Goal: Obtain resource: Obtain resource

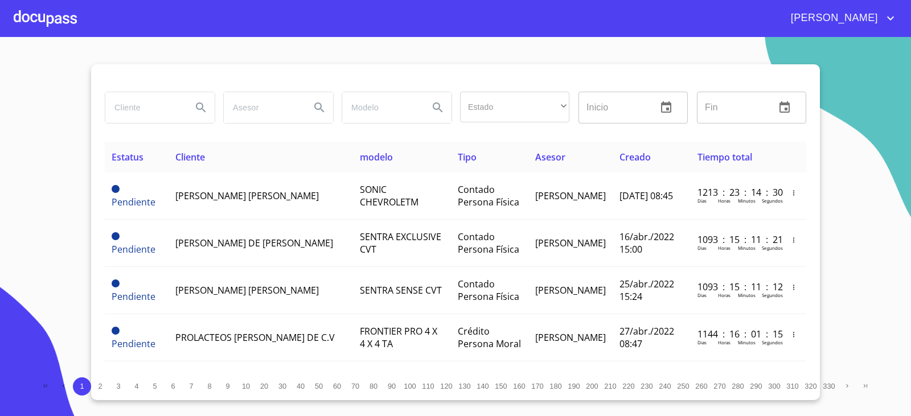
click at [155, 102] on input "search" at bounding box center [143, 107] width 77 height 31
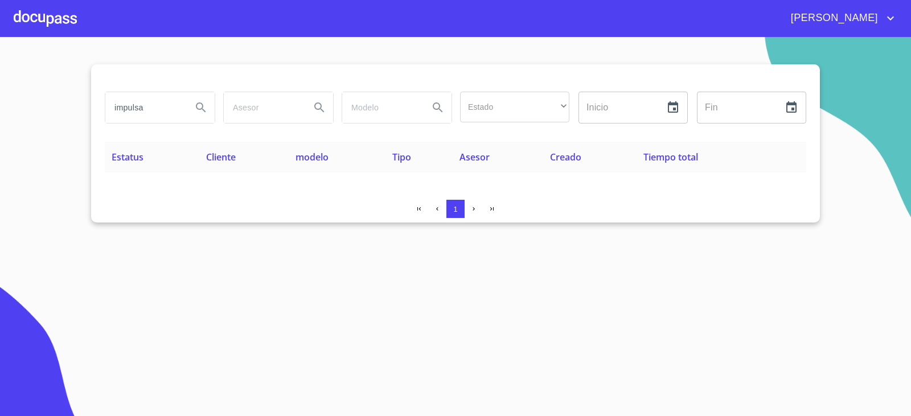
type input "impulsa"
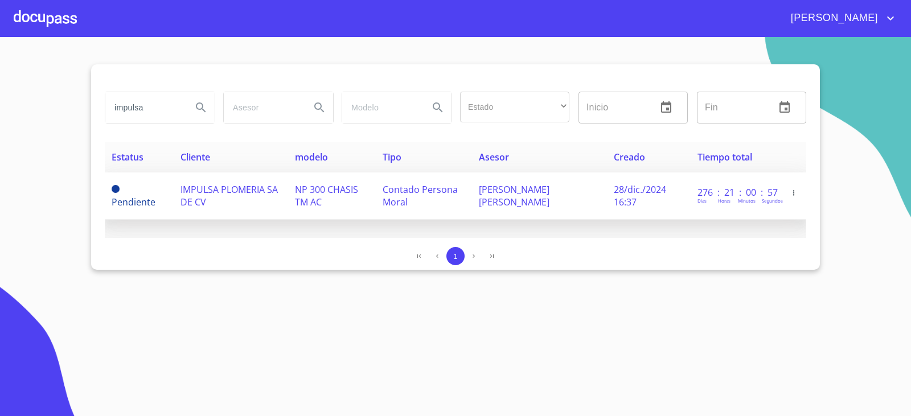
click at [194, 192] on span "IMPULSA PLOMERIA SA DE CV" at bounding box center [228, 195] width 97 height 25
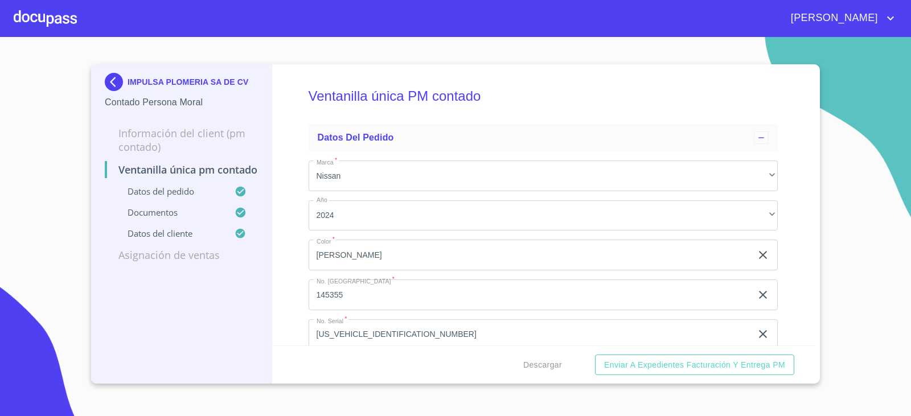
click at [201, 338] on div "IMPULSA PLOMERIA SA DE CV Contado Persona Moral Información del Client (PM cont…" at bounding box center [181, 223] width 181 height 319
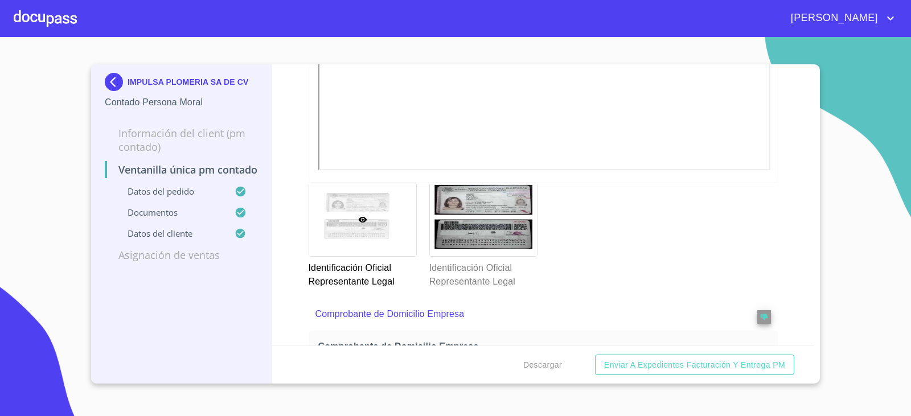
scroll to position [569, 0]
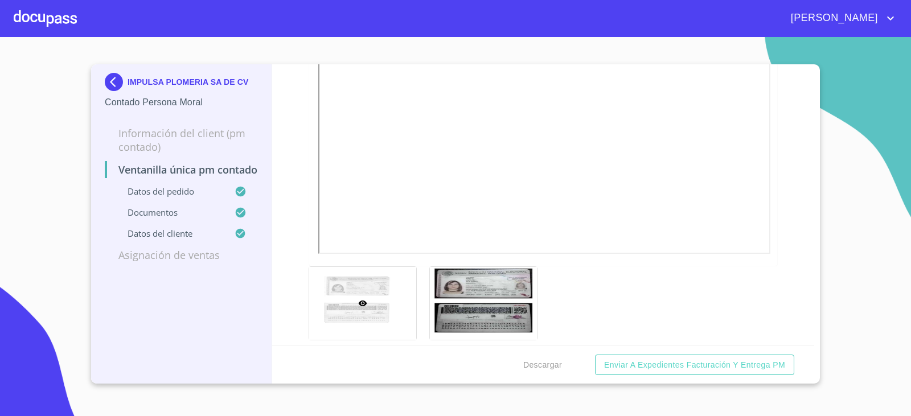
click at [124, 75] on img at bounding box center [116, 82] width 23 height 18
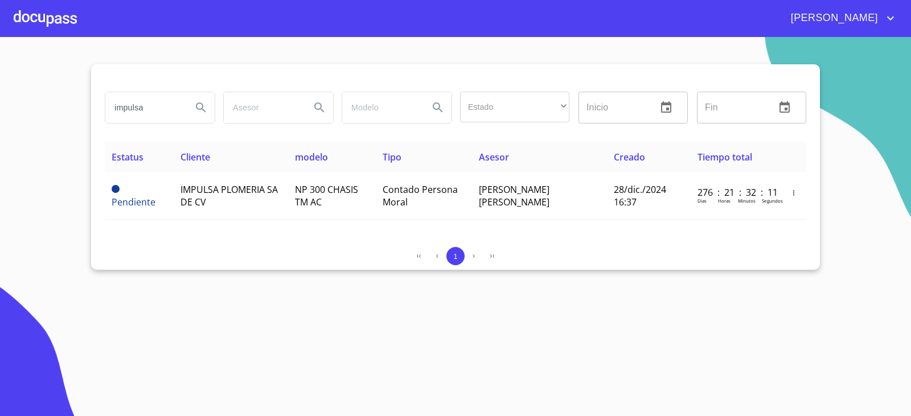
click at [147, 110] on input "impulsa" at bounding box center [143, 107] width 77 height 31
type input "LA COVACHA"
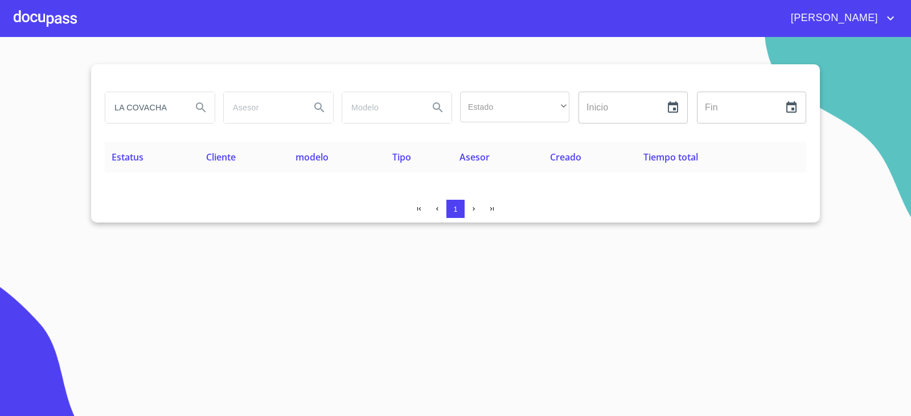
drag, startPoint x: 168, startPoint y: 108, endPoint x: 94, endPoint y: 108, distance: 74.6
click at [94, 108] on div "LA COVACHA Estado ​ ​ Inicio ​ Fin ​ Estatus Cliente modelo Tipo Asesor Creado …" at bounding box center [455, 143] width 729 height 158
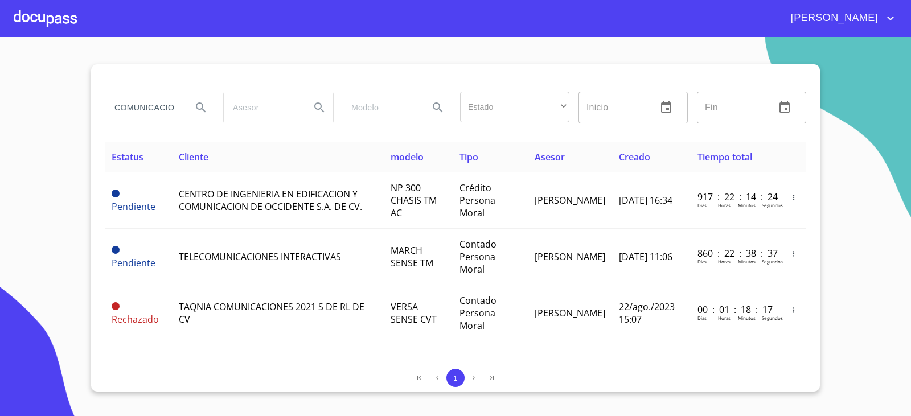
click at [13, 134] on section "COMUNICACION Estado ​ ​ Inicio ​ Fin ​ Estatus Cliente modelo Tipo Asesor Cread…" at bounding box center [455, 226] width 911 height 379
click at [137, 369] on div "1" at bounding box center [455, 378] width 701 height 18
click at [145, 111] on input "COMUNICACION" at bounding box center [143, 107] width 77 height 31
click at [146, 111] on input "COMUNICACION" at bounding box center [143, 107] width 77 height 31
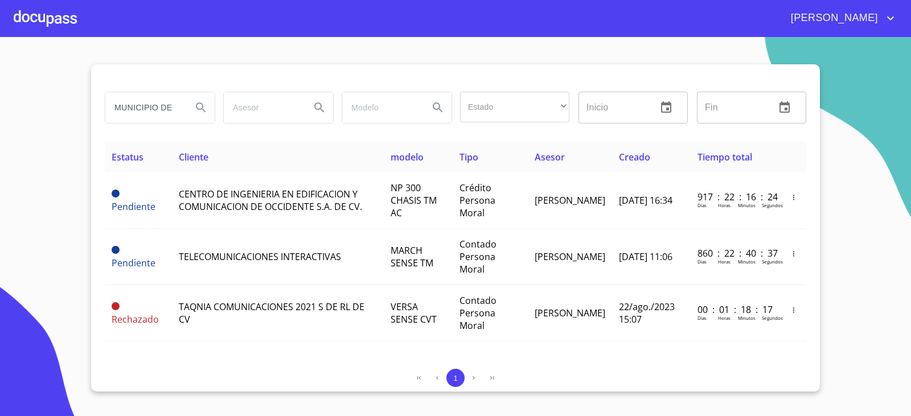
type input "MUNICIPIO DE"
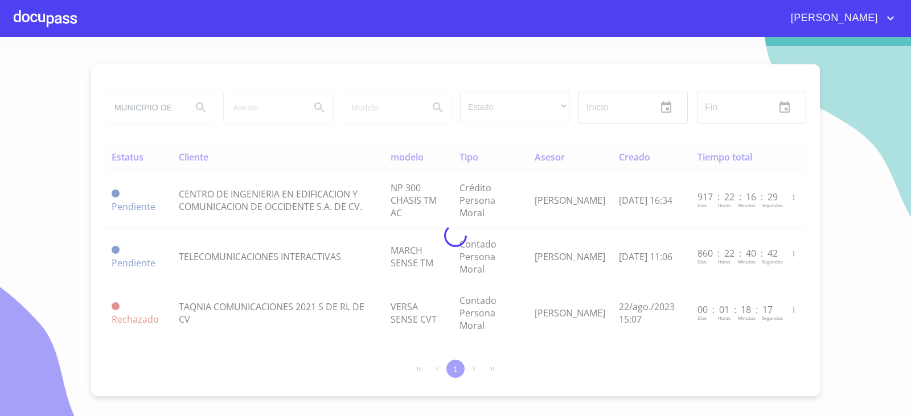
scroll to position [0, 0]
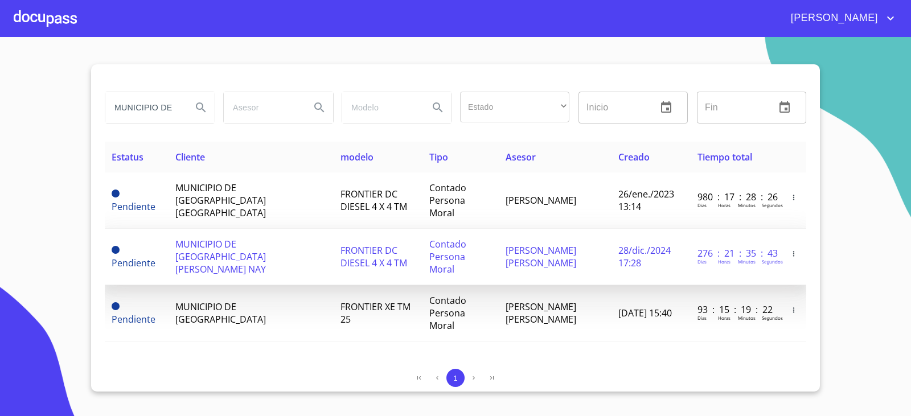
click at [212, 254] on span "MUNICIPIO DE [GEOGRAPHIC_DATA][PERSON_NAME] NAY" at bounding box center [220, 257] width 91 height 38
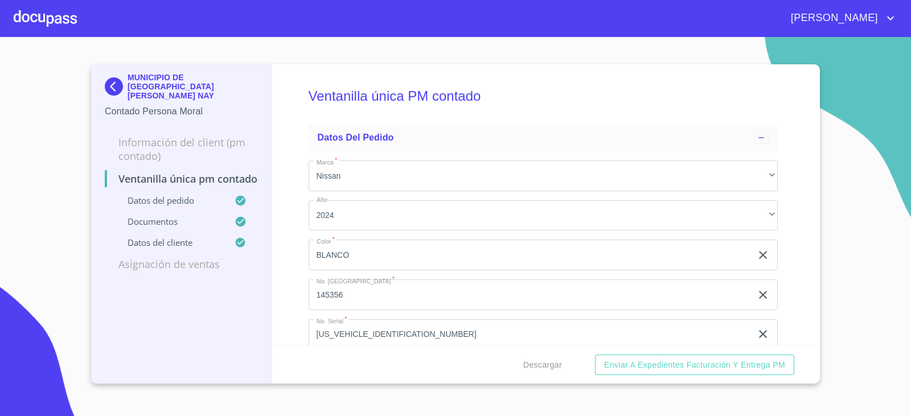
drag, startPoint x: 197, startPoint y: 223, endPoint x: 25, endPoint y: 190, distance: 175.1
click at [23, 194] on section "MUNICIPIO DE [GEOGRAPHIC_DATA][PERSON_NAME] NAY Contado Persona Moral Informaci…" at bounding box center [455, 226] width 911 height 379
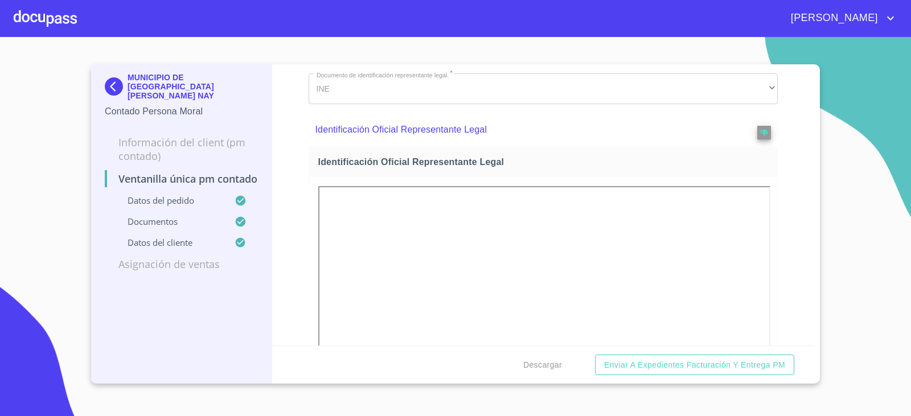
scroll to position [114, 0]
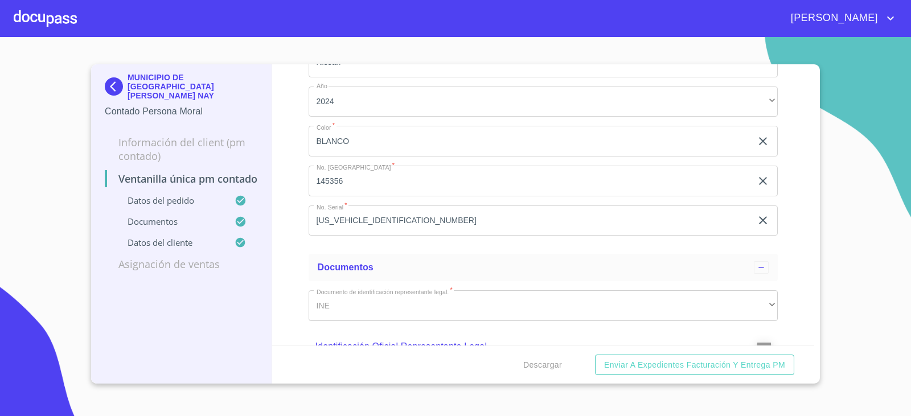
click at [101, 70] on div "MUNICIPIO DE [GEOGRAPHIC_DATA][PERSON_NAME] NAY Contado Persona Moral Informaci…" at bounding box center [181, 223] width 181 height 319
click at [105, 80] on img at bounding box center [116, 86] width 23 height 18
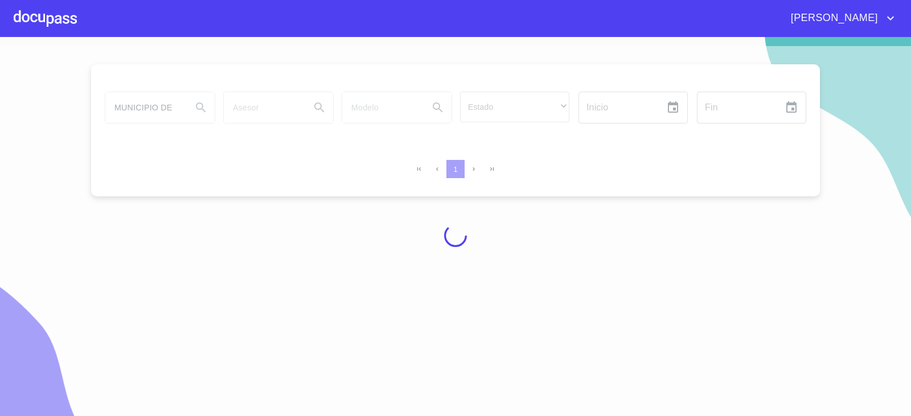
click at [111, 252] on div at bounding box center [455, 235] width 911 height 379
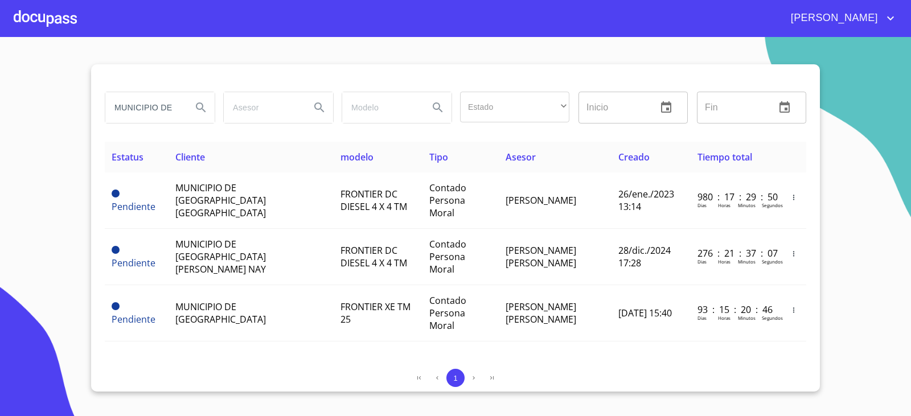
click at [578, 61] on section "MUNICIPIO DE Estado ​ ​ Inicio ​ Fin ​ Estatus Cliente modelo Tipo Asesor Cread…" at bounding box center [455, 226] width 911 height 379
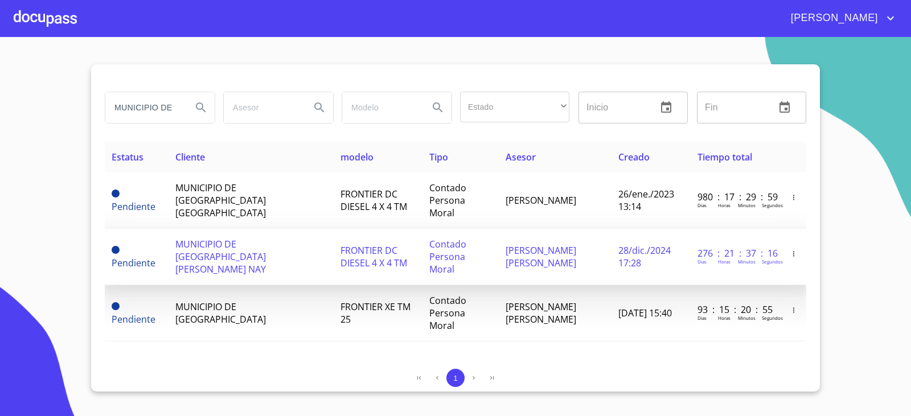
click at [429, 254] on span "Contado Persona Moral" at bounding box center [447, 257] width 37 height 38
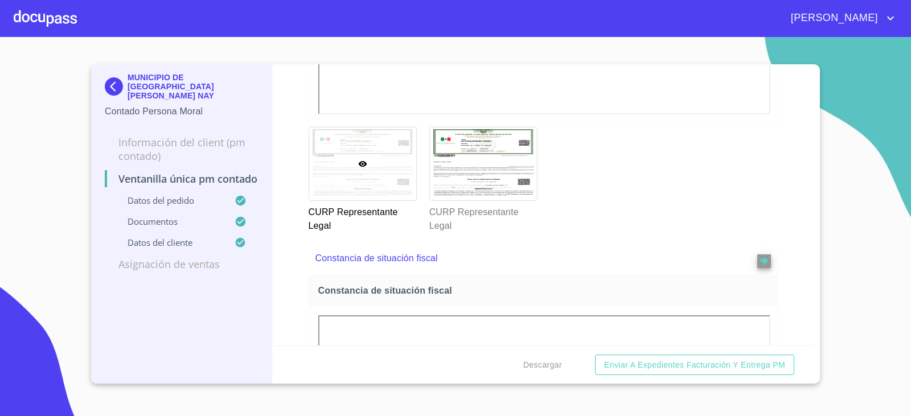
scroll to position [2438, 0]
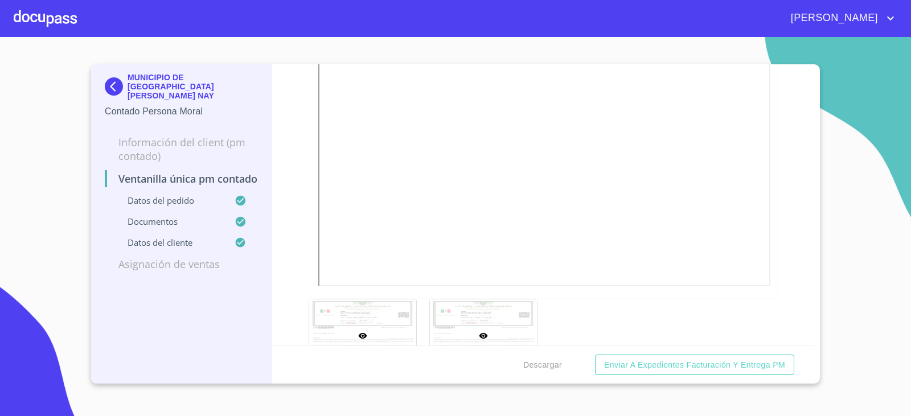
click at [480, 302] on div at bounding box center [483, 335] width 107 height 73
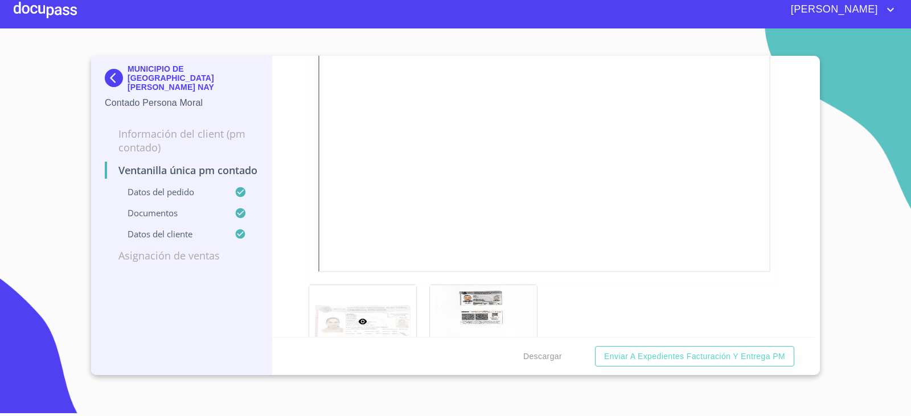
scroll to position [630, 0]
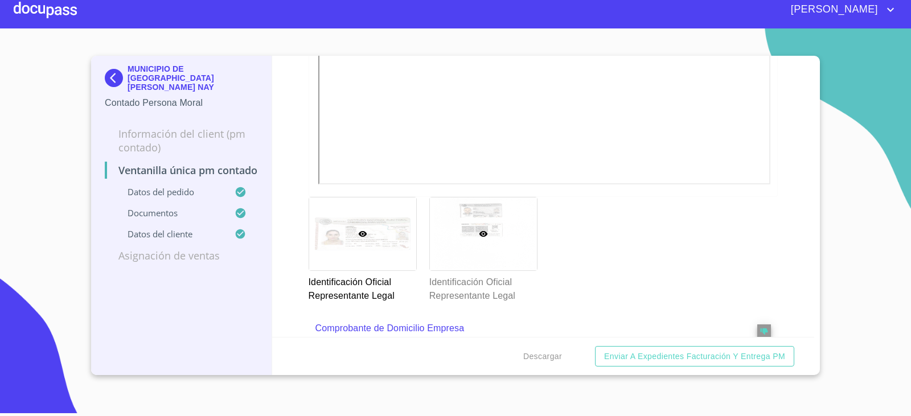
click at [459, 265] on div at bounding box center [483, 234] width 107 height 73
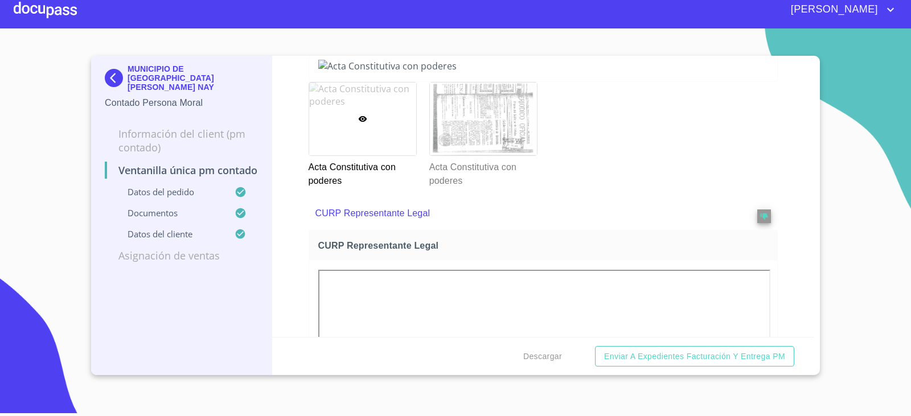
scroll to position [1917, 0]
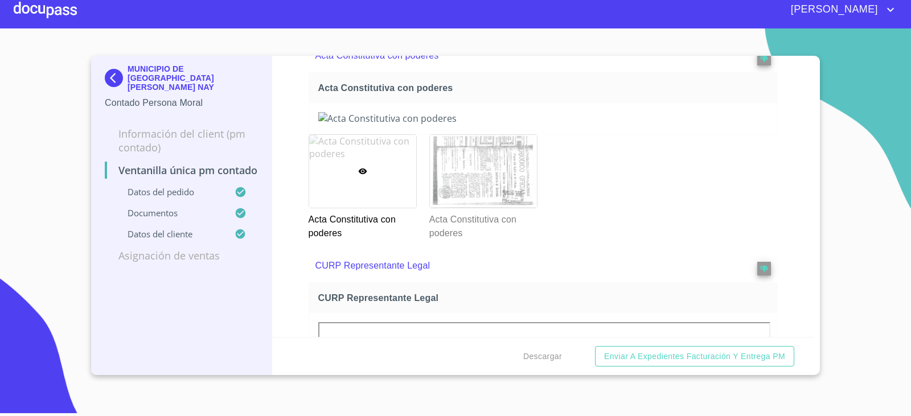
click at [387, 191] on div at bounding box center [362, 171] width 107 height 73
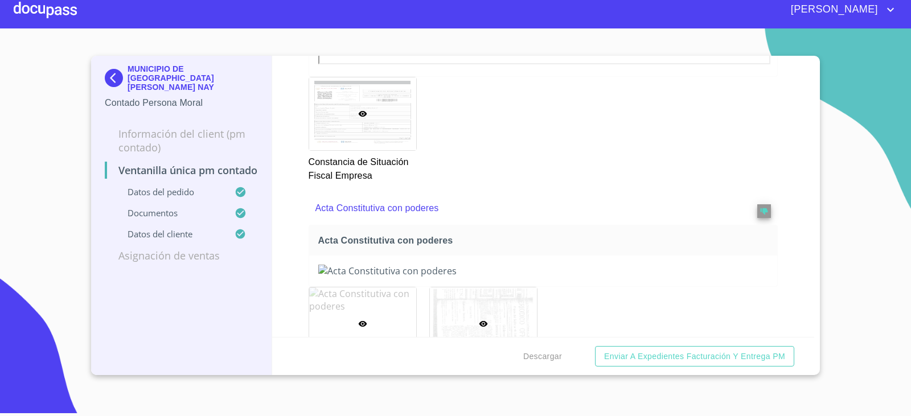
scroll to position [1843, 0]
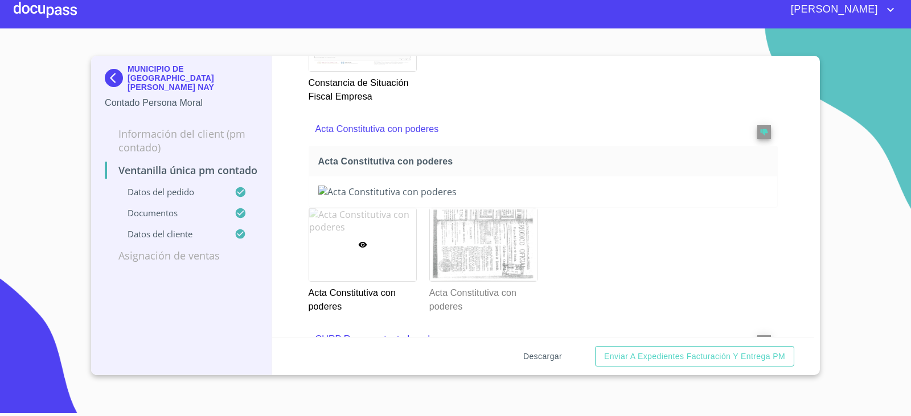
click at [524, 346] on button "Descargar" at bounding box center [543, 356] width 48 height 21
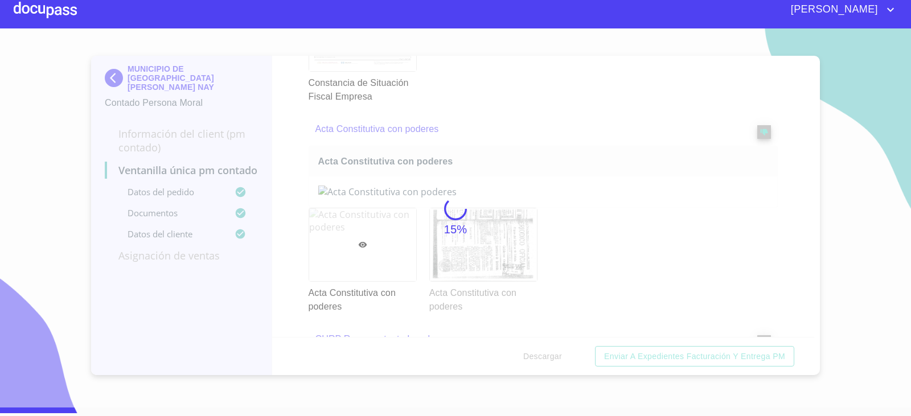
drag, startPoint x: 529, startPoint y: 356, endPoint x: 765, endPoint y: 188, distance: 289.8
click at [768, 184] on div "15%" at bounding box center [455, 217] width 911 height 379
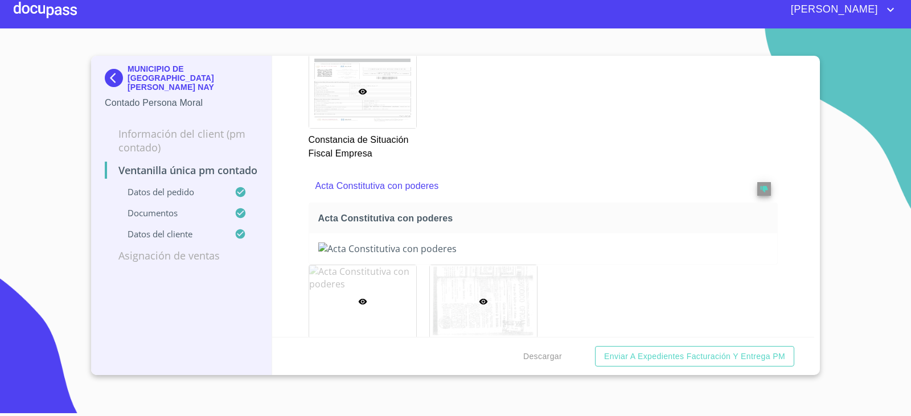
click at [492, 270] on div at bounding box center [483, 301] width 107 height 73
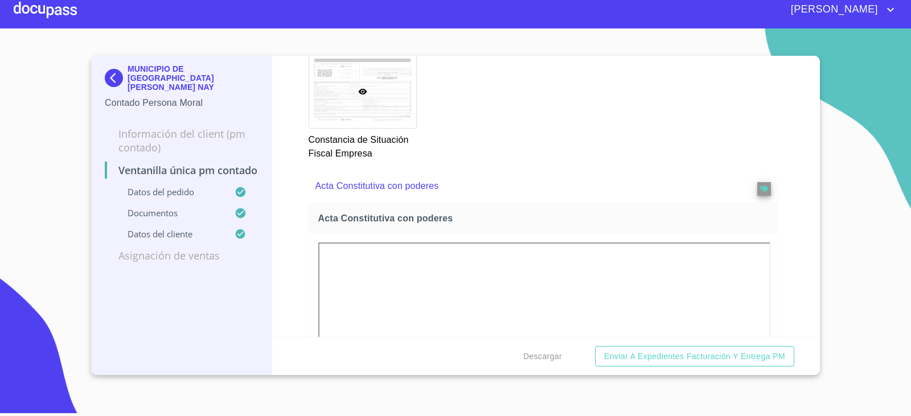
scroll to position [1900, 0]
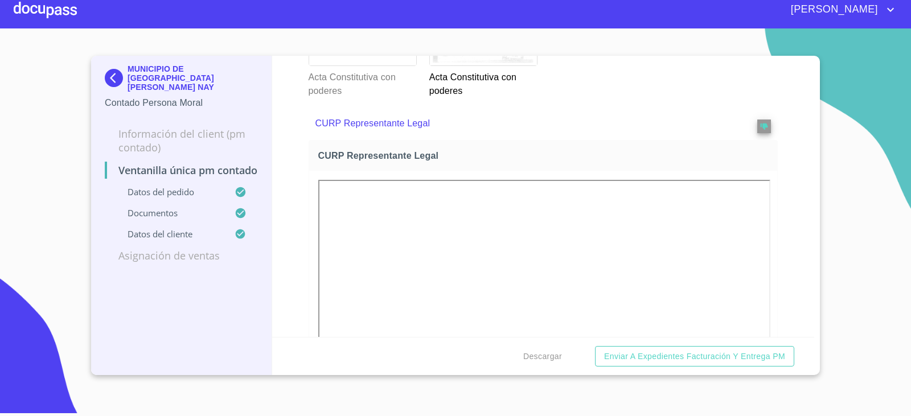
click at [377, 65] on div at bounding box center [362, 29] width 107 height 73
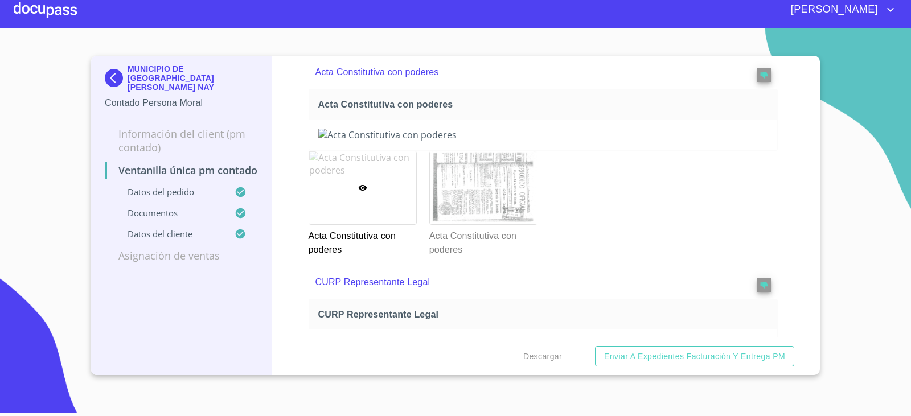
click at [118, 69] on img at bounding box center [116, 78] width 23 height 18
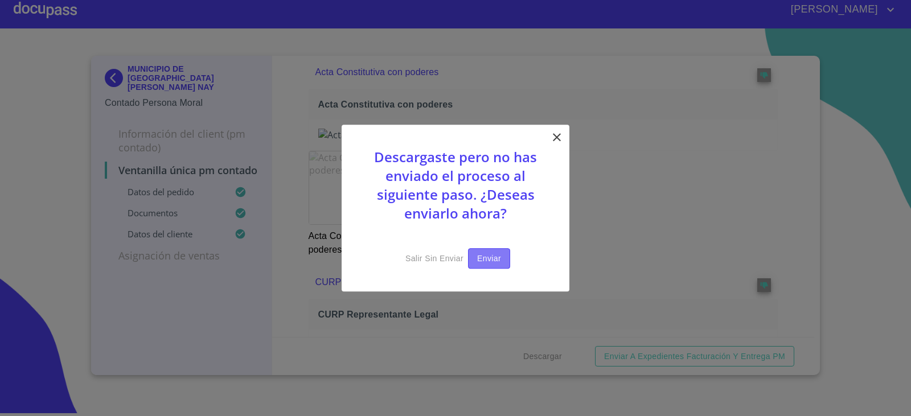
click at [472, 257] on button "Enviar" at bounding box center [489, 258] width 42 height 21
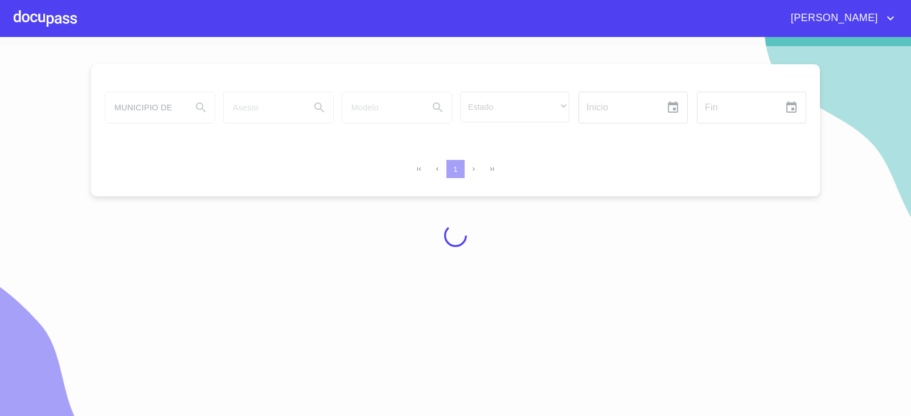
drag, startPoint x: 471, startPoint y: 256, endPoint x: 471, endPoint y: 249, distance: 7.4
drag, startPoint x: 471, startPoint y: 249, endPoint x: 349, endPoint y: 291, distance: 128.9
click at [348, 290] on div at bounding box center [455, 235] width 911 height 379
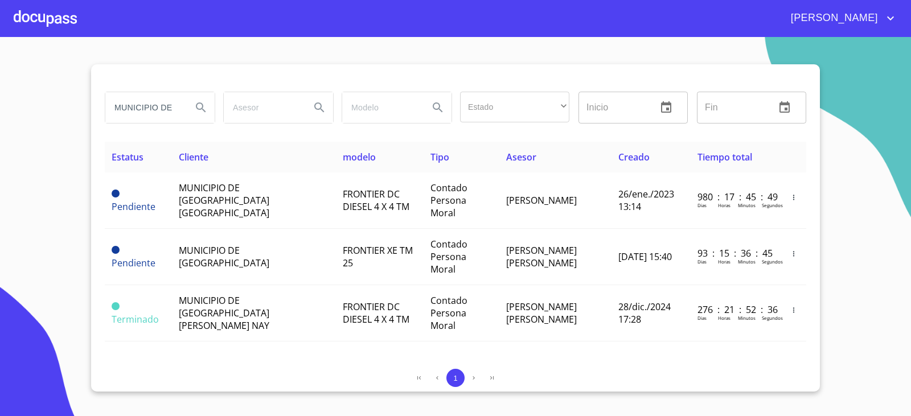
click at [176, 102] on input "MUNICIPIO DE" at bounding box center [143, 107] width 77 height 31
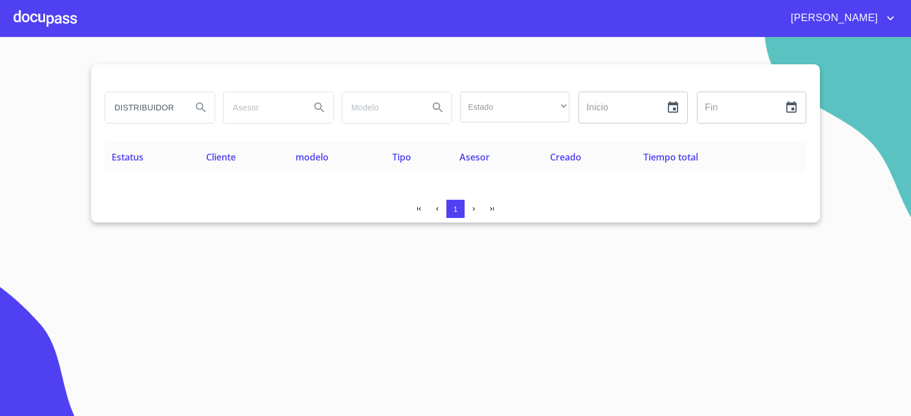
drag, startPoint x: 184, startPoint y: 106, endPoint x: 109, endPoint y: 120, distance: 76.4
click at [109, 120] on div "DISTRIBUIDORA DE ALUMINIO" at bounding box center [159, 107] width 109 height 31
drag, startPoint x: 111, startPoint y: 113, endPoint x: 228, endPoint y: 112, distance: 117.3
click at [228, 112] on div "DISTRIBUIDORA DE ALUMINIO Estado ​ ​ Inicio ​ Fin ​" at bounding box center [455, 107] width 710 height 41
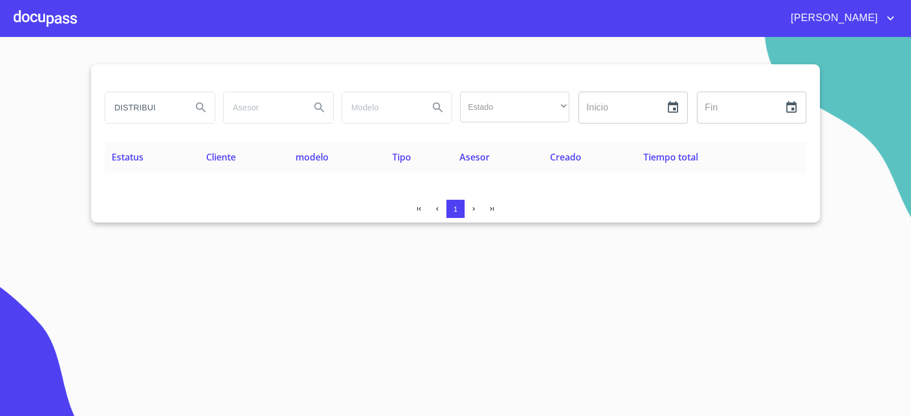
scroll to position [0, 0]
type input "D"
type input "ALUMINIO EFL"
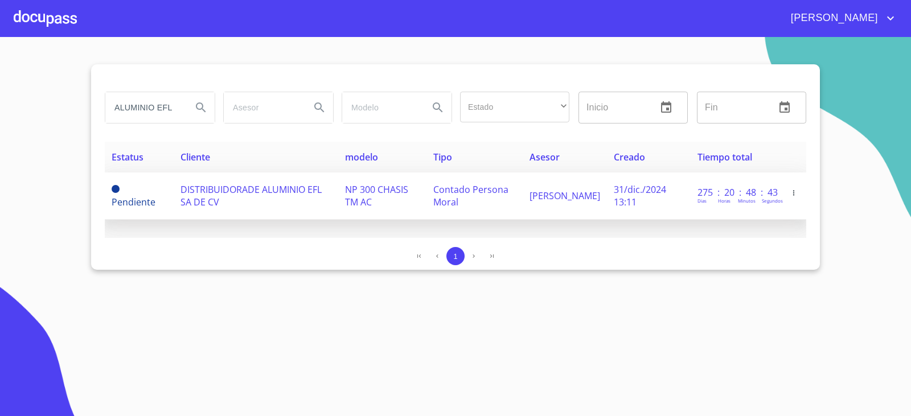
click at [301, 192] on span "DISTRIBUIDORADE ALUMINIO EFL SA DE CV" at bounding box center [250, 195] width 141 height 25
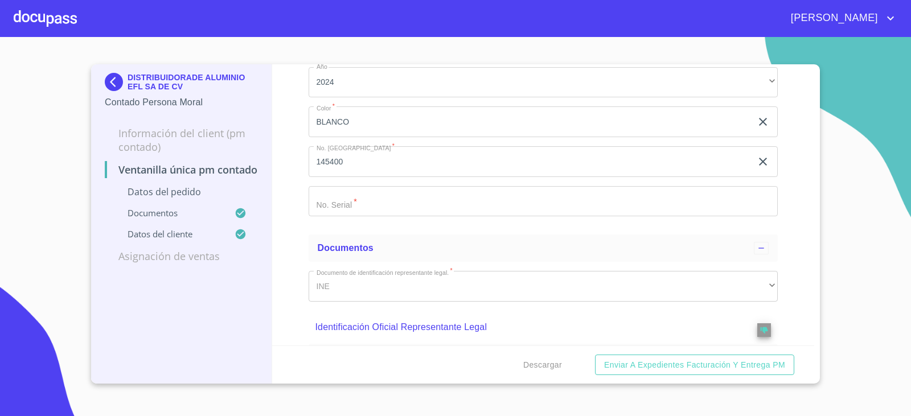
scroll to position [228, 0]
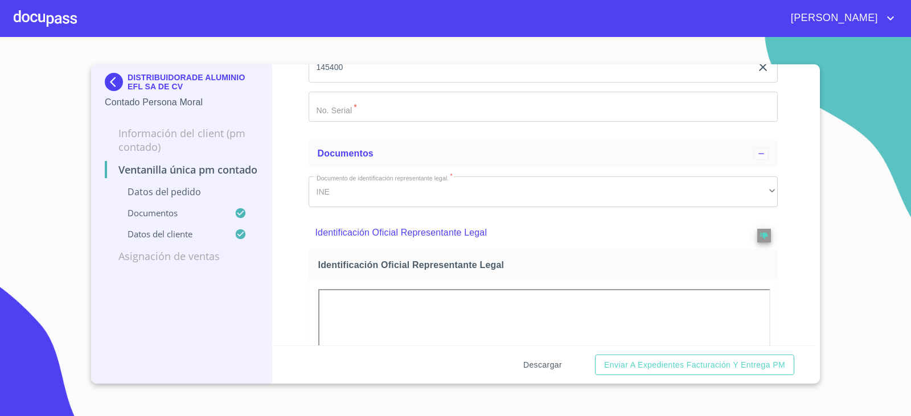
click at [556, 364] on span "Descargar" at bounding box center [542, 365] width 39 height 14
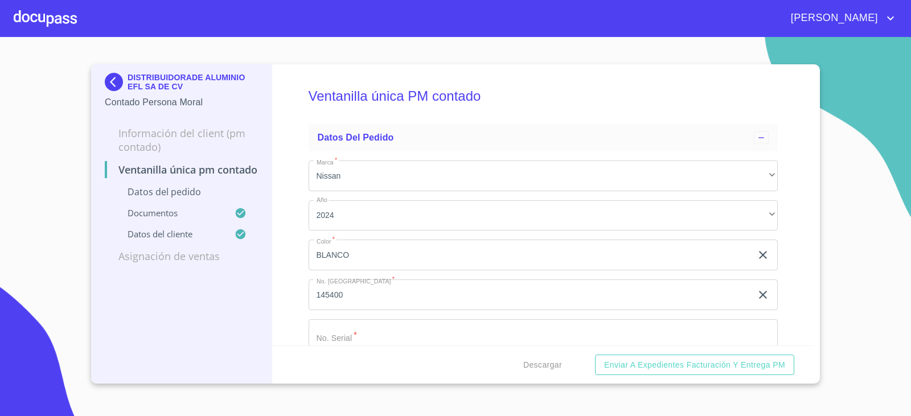
scroll to position [228, 0]
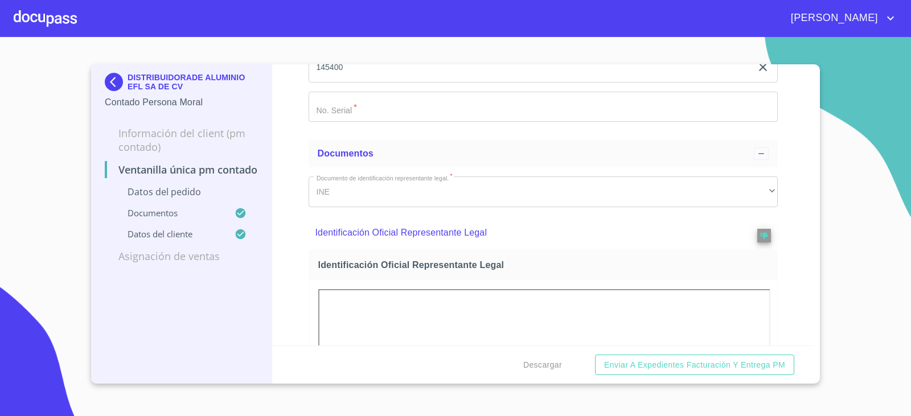
drag, startPoint x: 0, startPoint y: 0, endPoint x: 227, endPoint y: 351, distance: 417.8
click at [227, 351] on div "DISTRIBUIDORADE ALUMINIO EFL SA DE CV Contado Persona Moral Información del Cli…" at bounding box center [181, 223] width 181 height 319
click at [142, 339] on div "DISTRIBUIDORADE ALUMINIO EFL SA DE CV Contado Persona Moral Información del Cli…" at bounding box center [181, 223] width 181 height 319
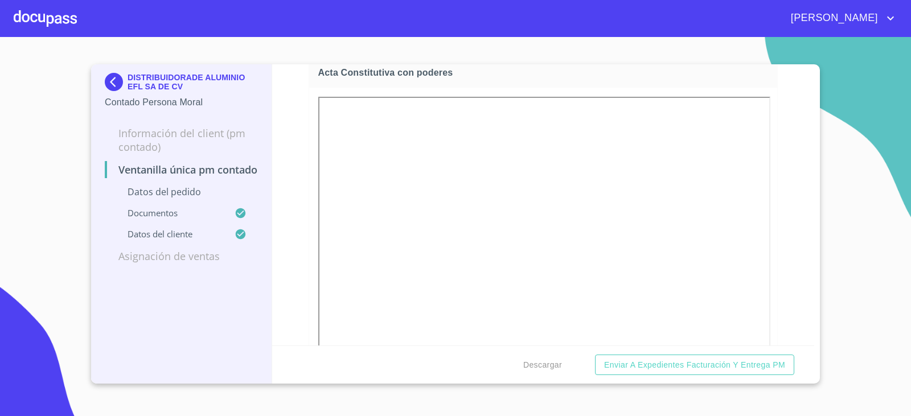
scroll to position [1938, 0]
click at [120, 73] on img at bounding box center [116, 82] width 23 height 18
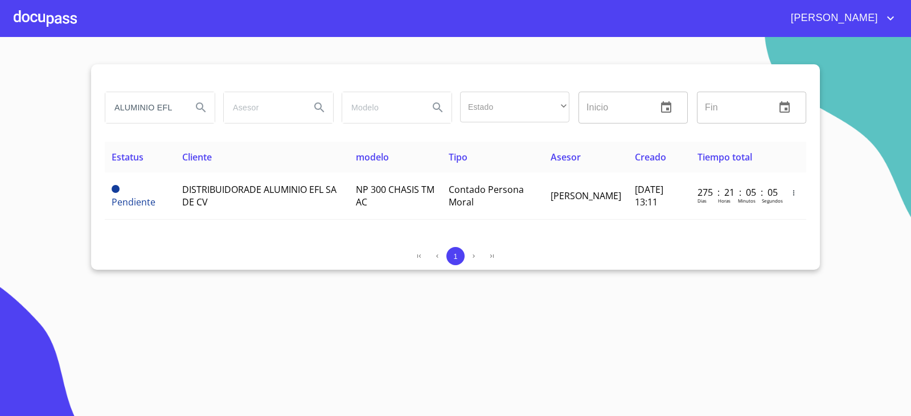
drag, startPoint x: 119, startPoint y: 73, endPoint x: 58, endPoint y: 151, distance: 98.5
click at [58, 151] on section "ALUMINIO EFL Estado ​ ​ Inicio ​ Fin ​ Estatus Cliente modelo Tipo Asesor Cread…" at bounding box center [455, 226] width 911 height 379
click at [162, 108] on input "ALUMINIO EFL" at bounding box center [143, 107] width 77 height 31
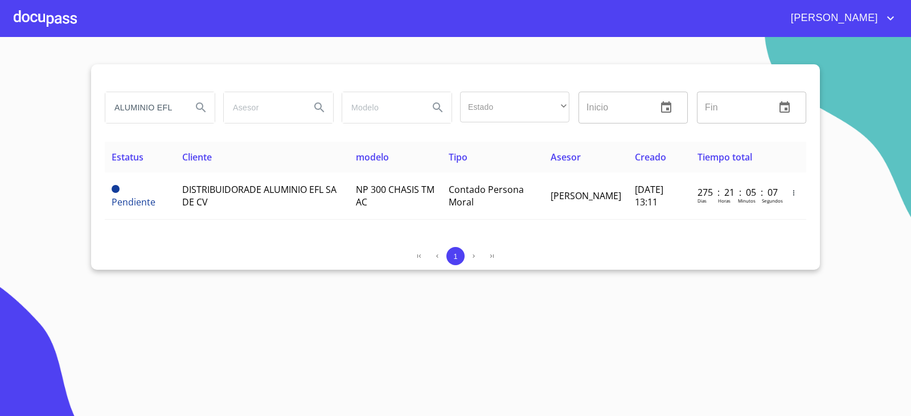
click at [162, 108] on input "ALUMINIO EFL" at bounding box center [143, 107] width 77 height 31
type input "PAQUETERIA ALTEÑA"
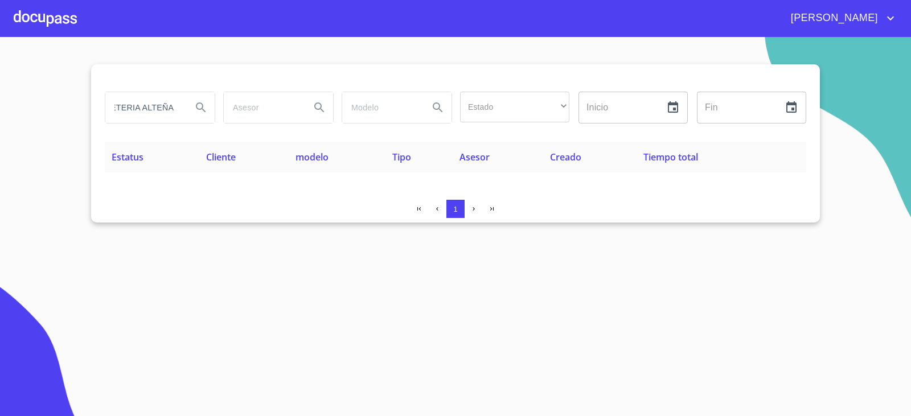
scroll to position [0, 0]
click at [858, 269] on section "PAQUETERIA ALTEÑA Estado ​ ​ Inicio ​ Fin ​ Estatus Cliente modelo Tipo Asesor …" at bounding box center [455, 226] width 911 height 379
drag, startPoint x: 168, startPoint y: 102, endPoint x: 224, endPoint y: 106, distance: 56.0
click at [224, 106] on div "PAQUETERIA ALTEÑA Estado ​ ​ Inicio ​ Fin ​" at bounding box center [455, 107] width 710 height 41
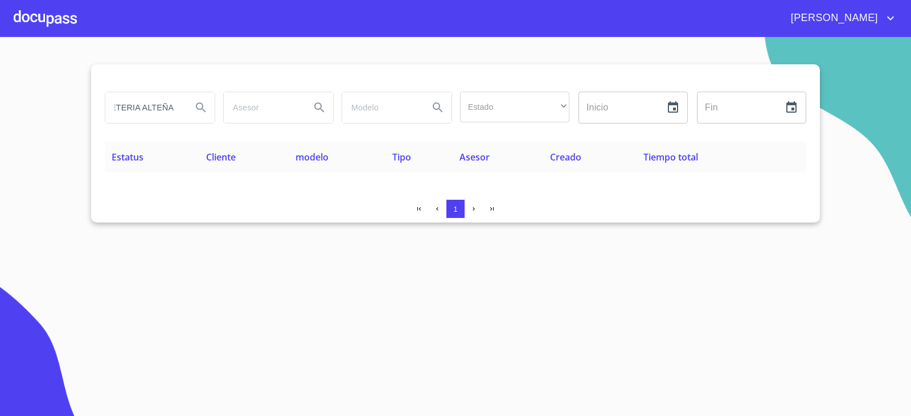
click at [167, 109] on input "PAQUETERIA ALTEÑA" at bounding box center [143, 107] width 77 height 31
drag, startPoint x: 175, startPoint y: 109, endPoint x: 1, endPoint y: 95, distance: 175.3
click at [0, 96] on section "PAQUETERIA ALTEÑA Estado ​ ​ Inicio ​ Fin ​ Estatus Cliente modelo Tipo Asesor …" at bounding box center [455, 226] width 911 height 379
type input "alteña"
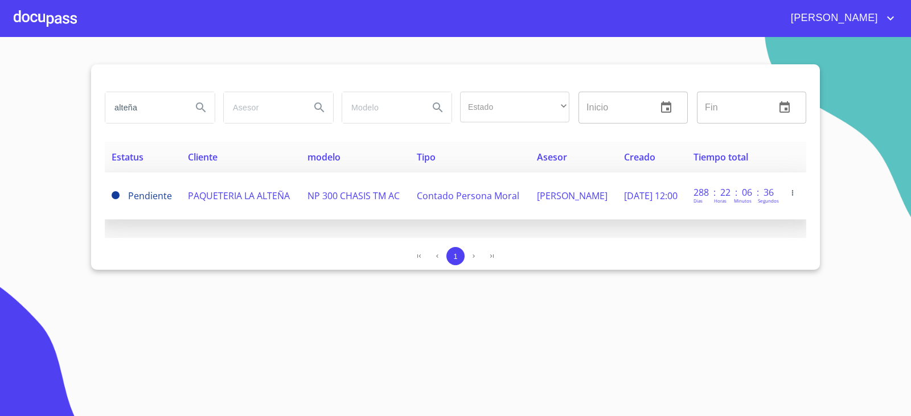
click at [236, 197] on span "PAQUETERIA LA ALTEÑA" at bounding box center [239, 196] width 102 height 13
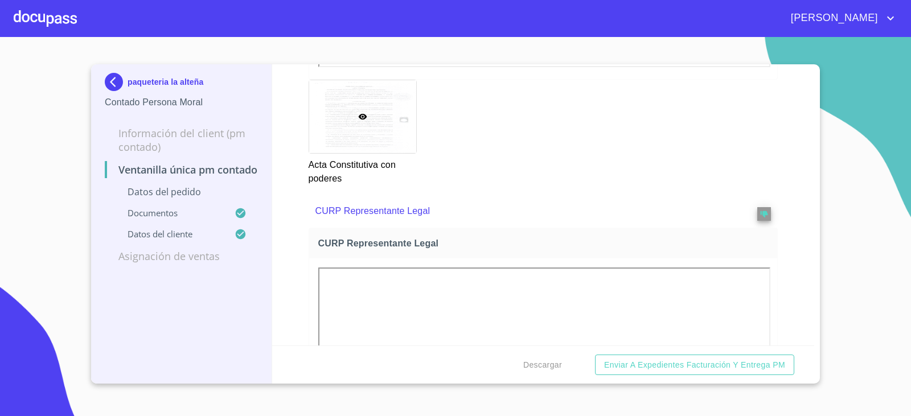
scroll to position [2277, 0]
click at [115, 81] on img at bounding box center [116, 82] width 23 height 18
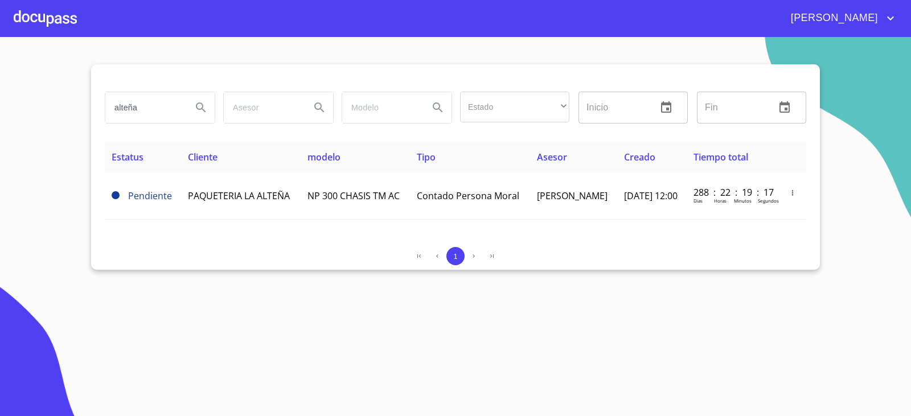
click at [142, 101] on input "alteña" at bounding box center [143, 107] width 77 height 31
type input "TN TRANSLO"
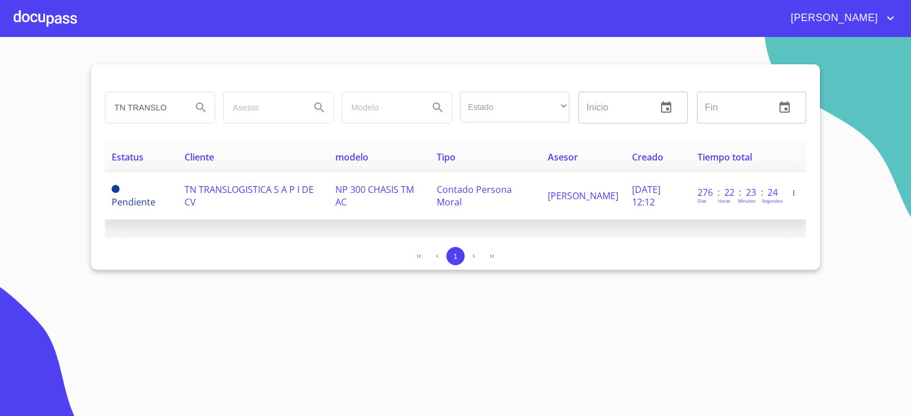
click at [234, 194] on span "TN TRANSLOGISTICA S A P I DE CV" at bounding box center [248, 195] width 129 height 25
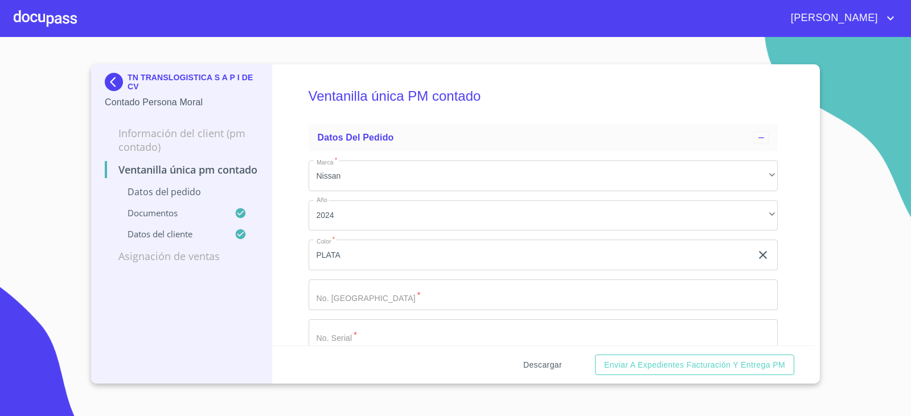
click at [558, 359] on span "Descargar" at bounding box center [542, 365] width 39 height 14
click at [550, 365] on span "Descargar" at bounding box center [542, 365] width 39 height 14
